Goal: Find specific page/section

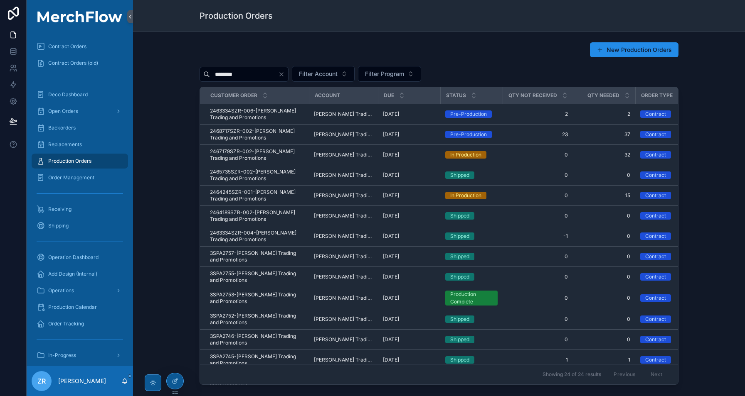
scroll to position [345, 0]
